Goal: Check status: Check status

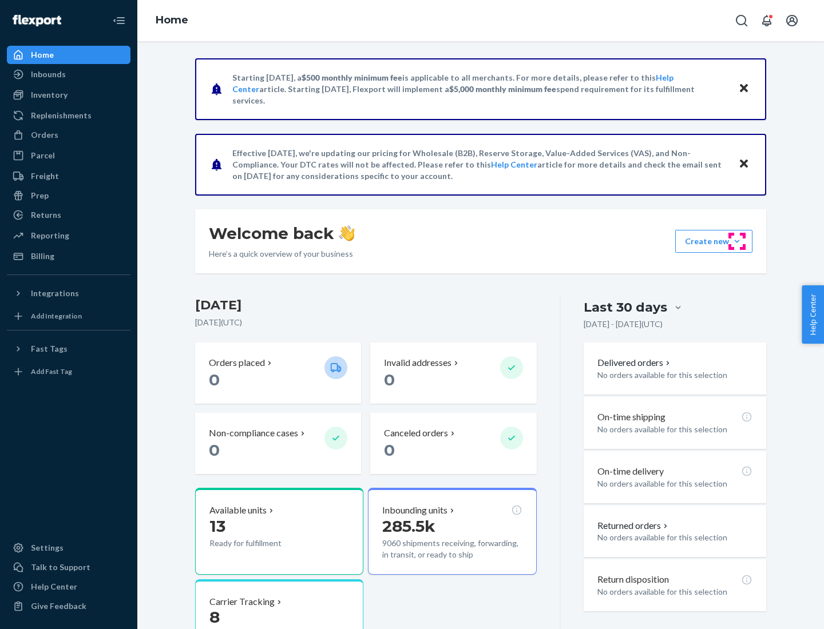
click at [737, 241] on button "Create new Create new inbound Create new order Create new product" at bounding box center [713, 241] width 77 height 23
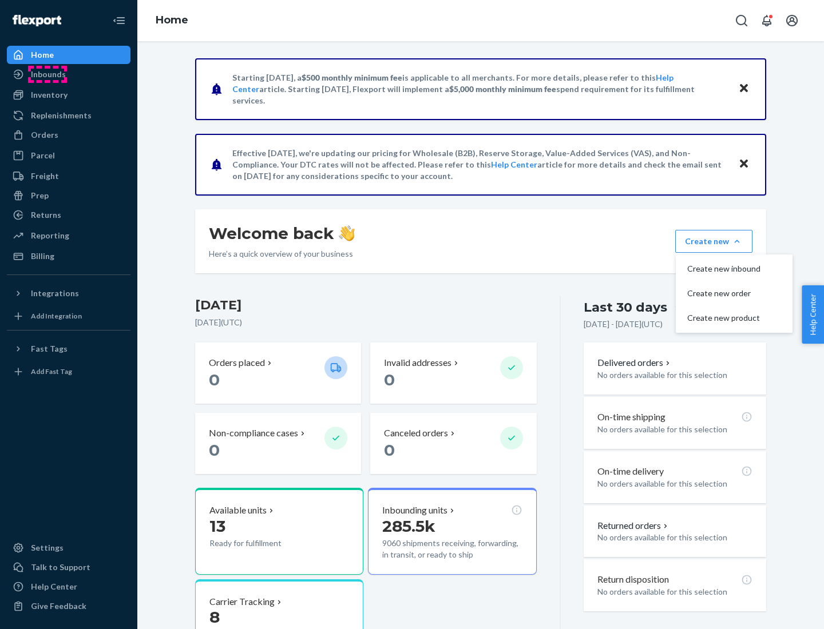
click at [47, 74] on div "Inbounds" at bounding box center [48, 74] width 35 height 11
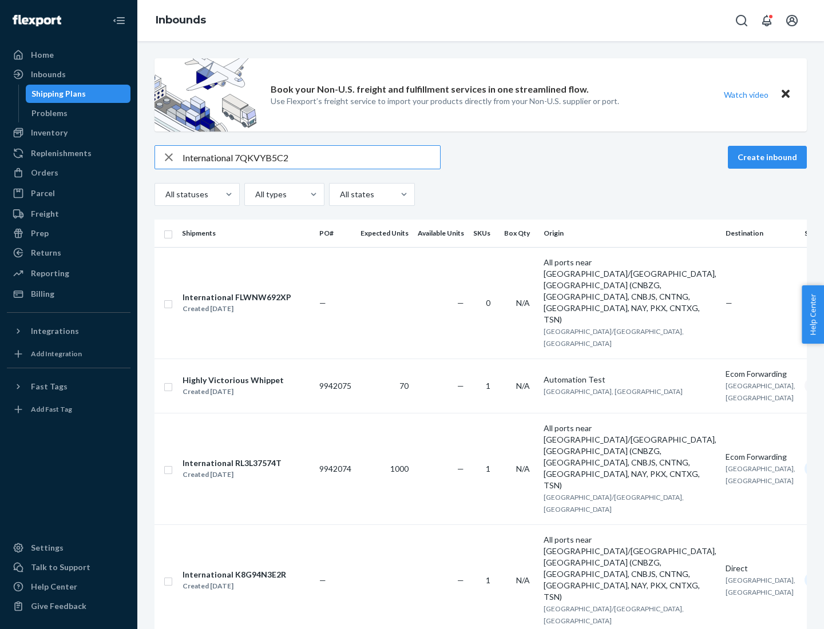
type input "International 7QKVYB5C29"
click at [253, 303] on div "Created [DATE]" at bounding box center [237, 308] width 109 height 11
